Goal: Task Accomplishment & Management: Manage account settings

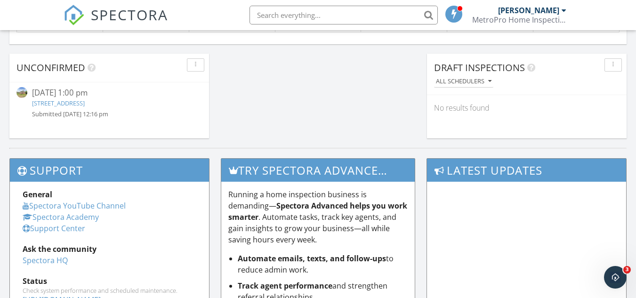
scroll to position [821, 0]
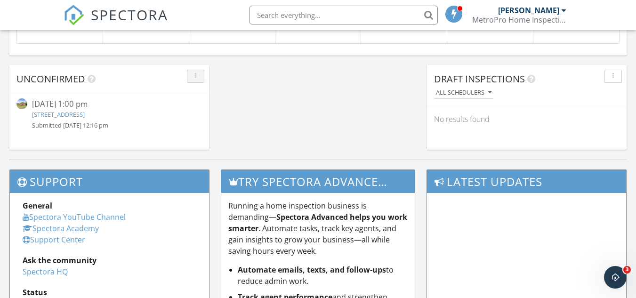
click at [195, 75] on icon "button" at bounding box center [195, 76] width 1 height 7
click at [85, 111] on link "4600 Old Branch Ave., Temple Hills, MD 20748" at bounding box center [58, 114] width 53 height 8
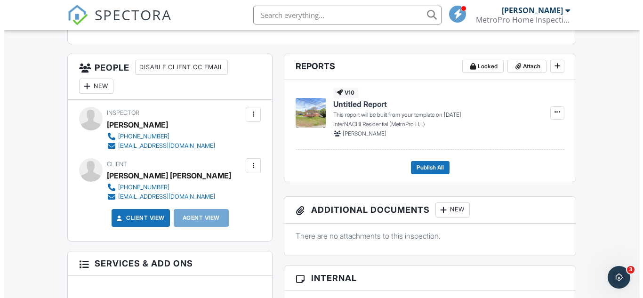
scroll to position [328, 0]
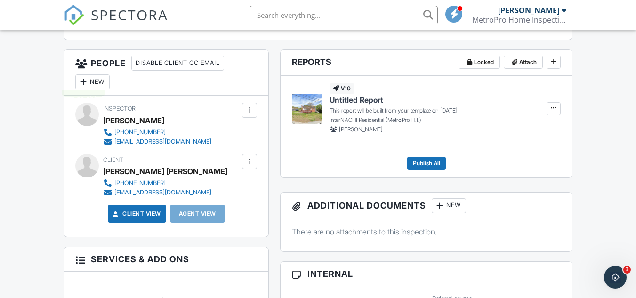
click at [88, 79] on div at bounding box center [83, 81] width 9 height 9
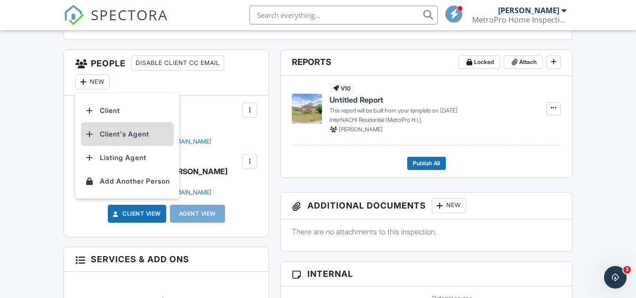
click at [142, 132] on li "Client's Agent" at bounding box center [127, 134] width 93 height 24
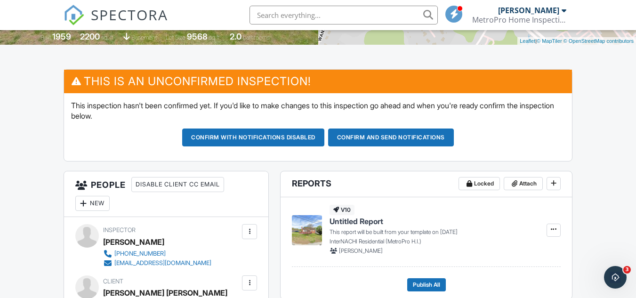
scroll to position [203, 0]
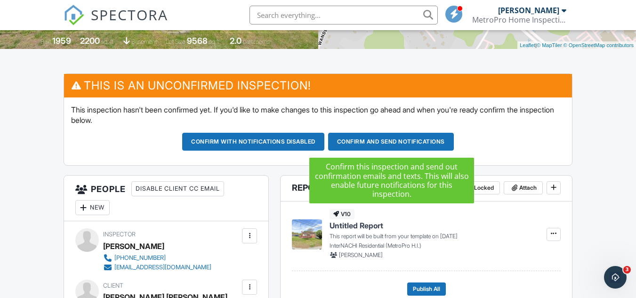
click at [399, 142] on button "Confirm and send notifications" at bounding box center [391, 142] width 126 height 18
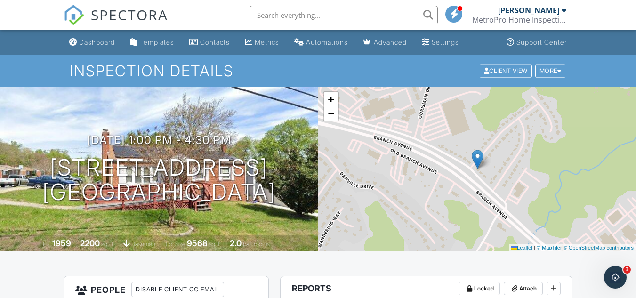
click at [565, 9] on div at bounding box center [564, 11] width 5 height 8
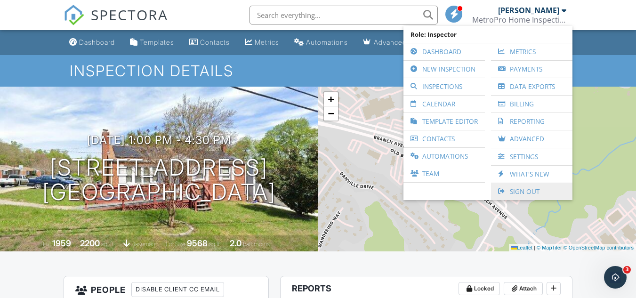
click at [535, 188] on link "Sign Out" at bounding box center [532, 191] width 72 height 17
